Goal: Information Seeking & Learning: Learn about a topic

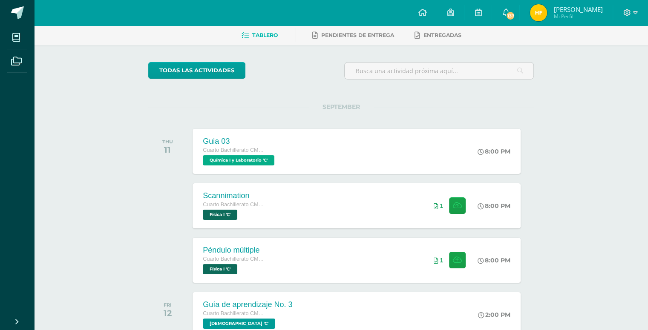
scroll to position [38, 0]
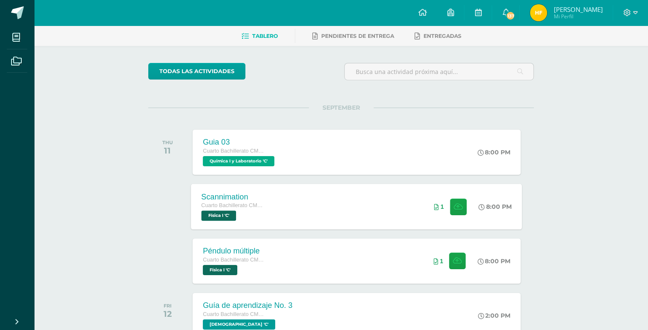
click at [307, 193] on div "Scannimation Cuarto Bachillerato CMP Bachillerato en CCLL con Orientación en Co…" at bounding box center [356, 207] width 331 height 46
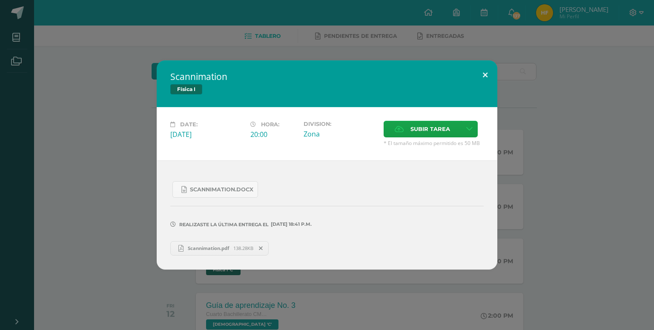
click at [489, 74] on button at bounding box center [485, 74] width 24 height 29
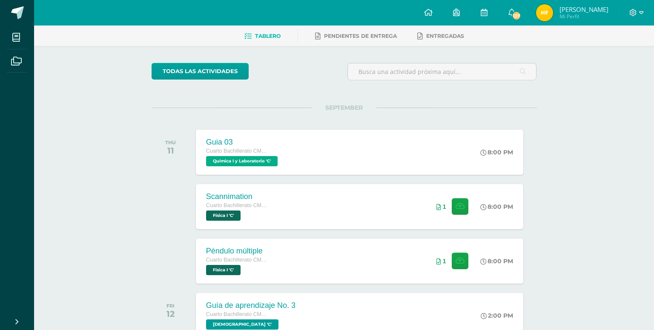
click at [340, 243] on div "Péndulo múltiple Cuarto Bachillerato CMP Bachillerato en CCLL con Orientación e…" at bounding box center [359, 261] width 327 height 45
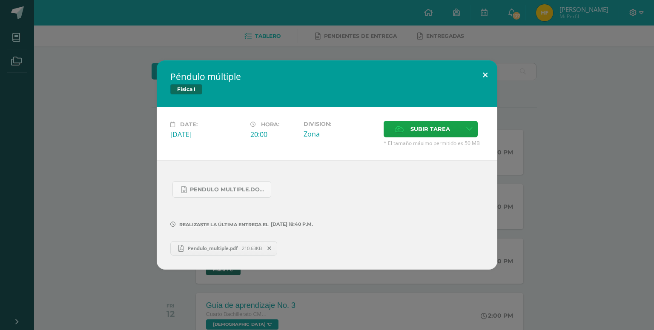
click at [487, 73] on button at bounding box center [485, 74] width 24 height 29
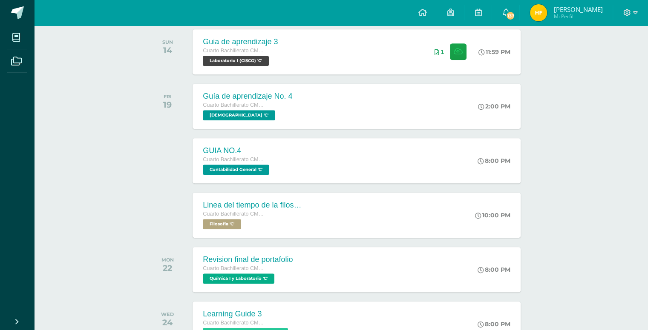
scroll to position [421, 0]
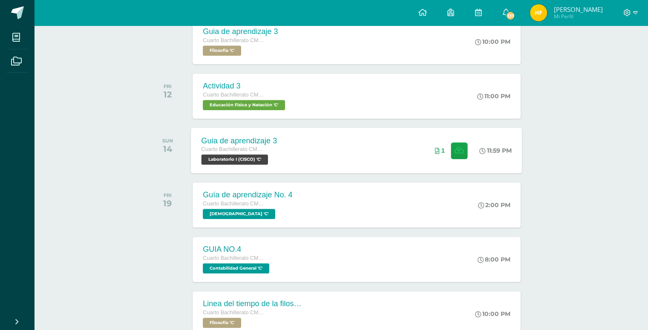
click at [331, 132] on div "Guia de aprendizaje 3 Cuarto Bachillerato CMP Bachillerato en CCLL con Orientac…" at bounding box center [356, 151] width 331 height 46
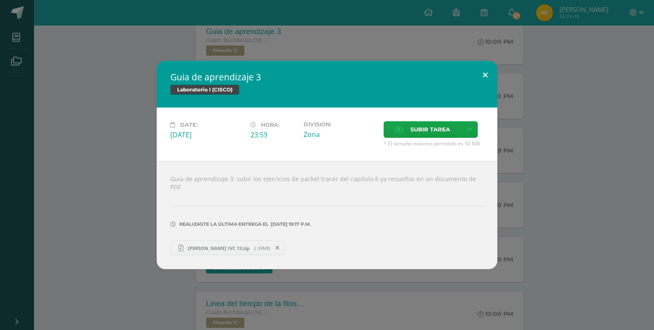
click at [482, 81] on button at bounding box center [485, 75] width 24 height 29
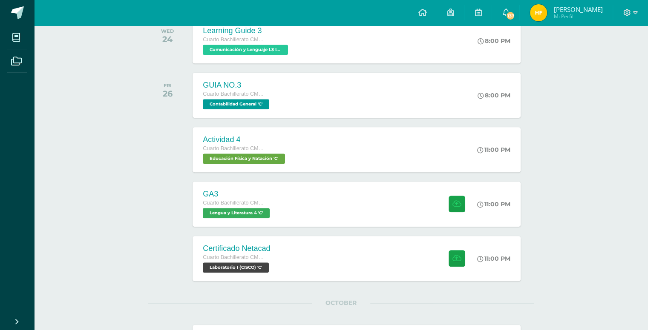
scroll to position [805, 0]
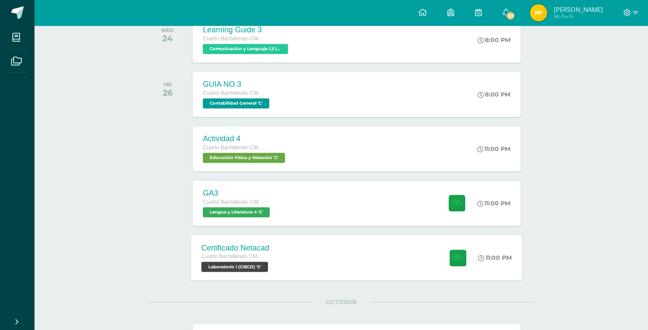
click at [337, 249] on div "Certificado Netacad Cuarto Bachillerato CMP Bachillerato en CCLL con Orientació…" at bounding box center [356, 258] width 331 height 46
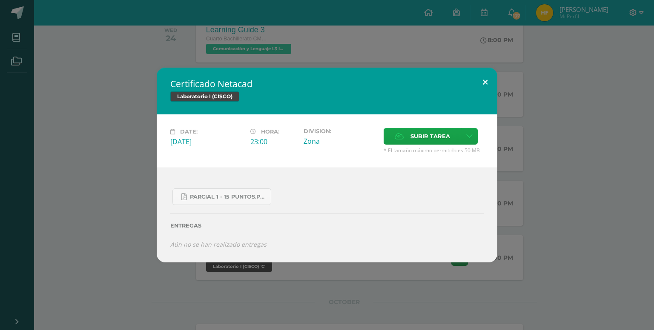
click at [487, 93] on div "Certificado Netacad Laboratorio I (CISCO) Date: [DATE] Hora: 23:00 Division: Su…" at bounding box center [327, 165] width 341 height 195
click at [484, 89] on button at bounding box center [485, 82] width 24 height 29
